Goal: Task Accomplishment & Management: Manage account settings

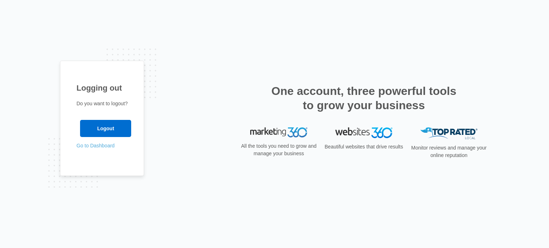
click at [98, 144] on link "Go to Dashboard" at bounding box center [95, 146] width 38 height 6
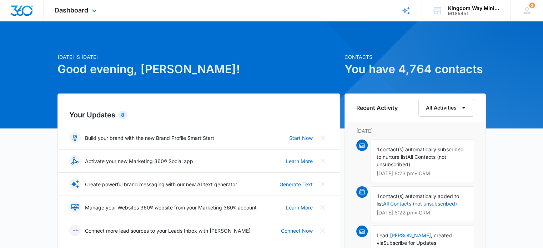
click at [68, 17] on div "Dashboard Apps Reputation Websites Forms CRM Email Social Shop Payments POS Con…" at bounding box center [76, 10] width 65 height 21
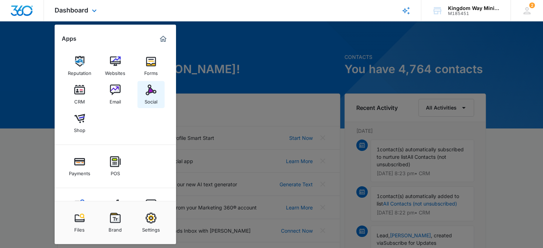
click at [151, 93] on img at bounding box center [151, 90] width 11 height 11
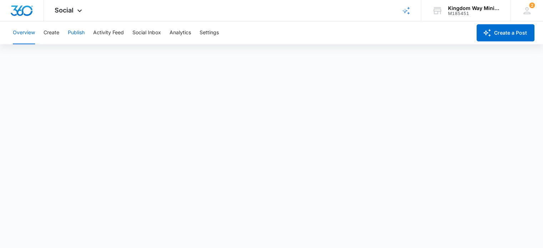
click at [79, 34] on button "Publish" at bounding box center [76, 32] width 17 height 23
